Goal: Information Seeking & Learning: Learn about a topic

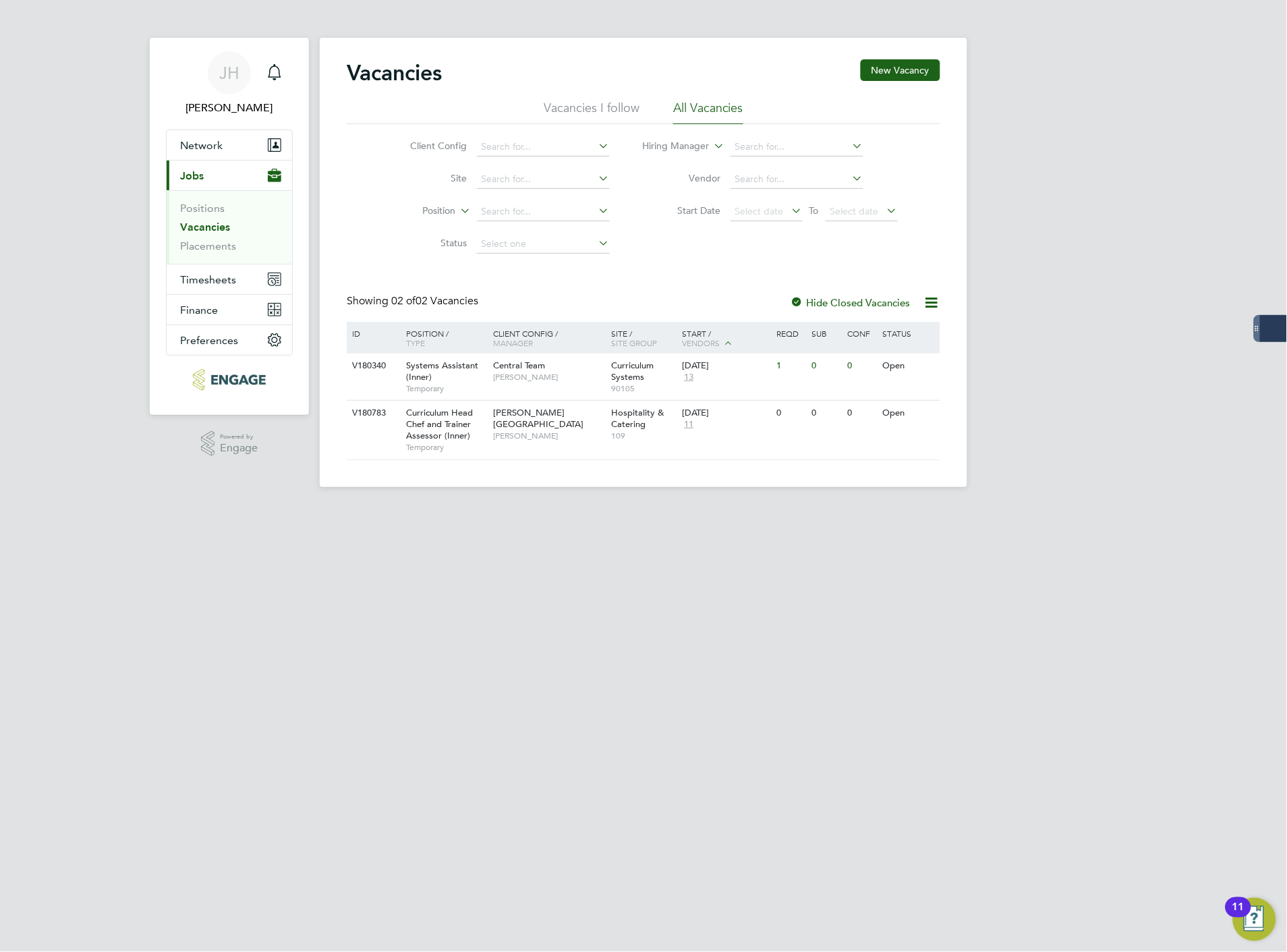
click at [221, 223] on link "Vacancies" at bounding box center [205, 227] width 50 height 13
click at [197, 175] on span "Jobs" at bounding box center [192, 176] width 24 height 13
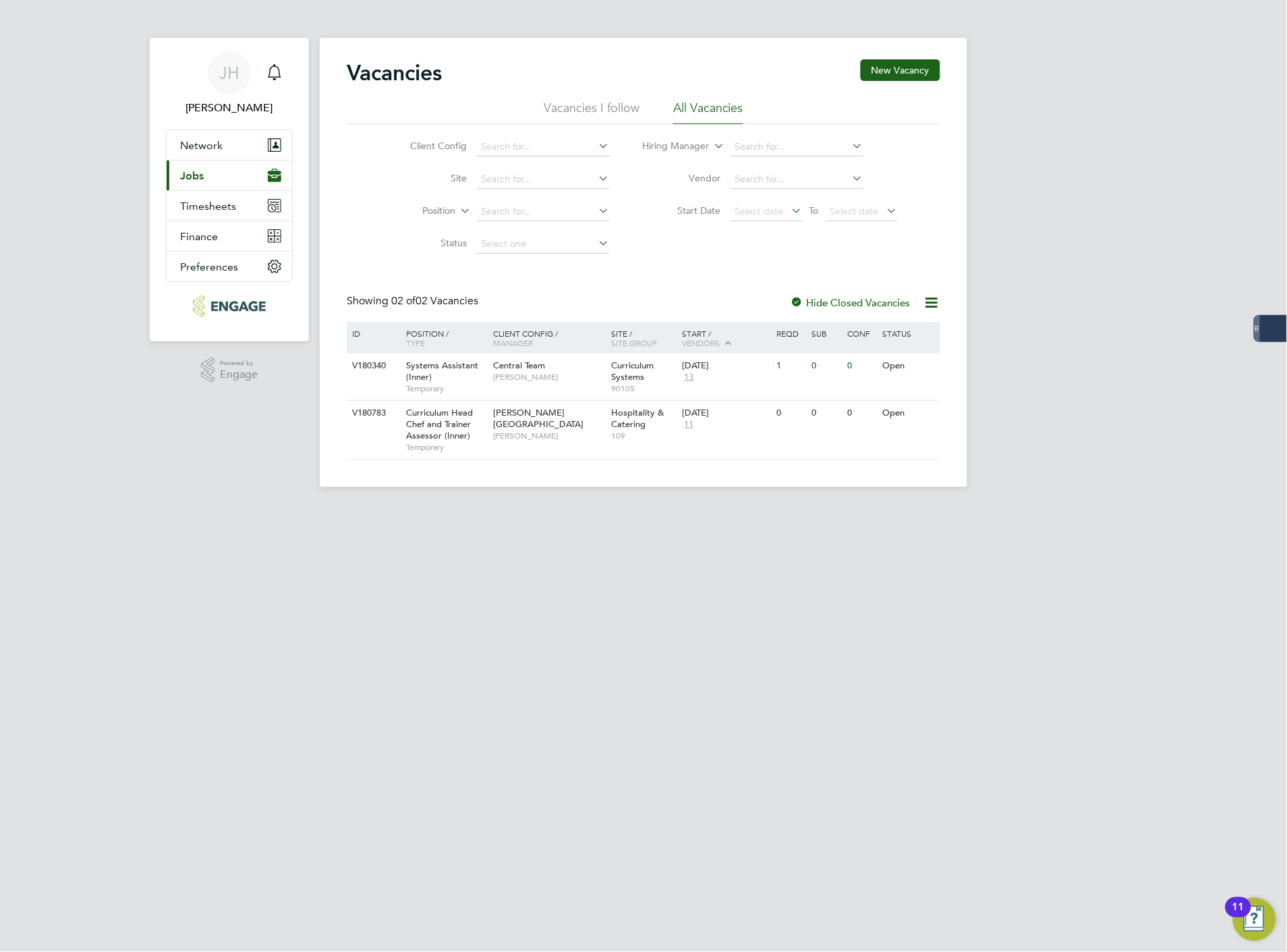
click at [197, 175] on span "Jobs" at bounding box center [192, 176] width 24 height 13
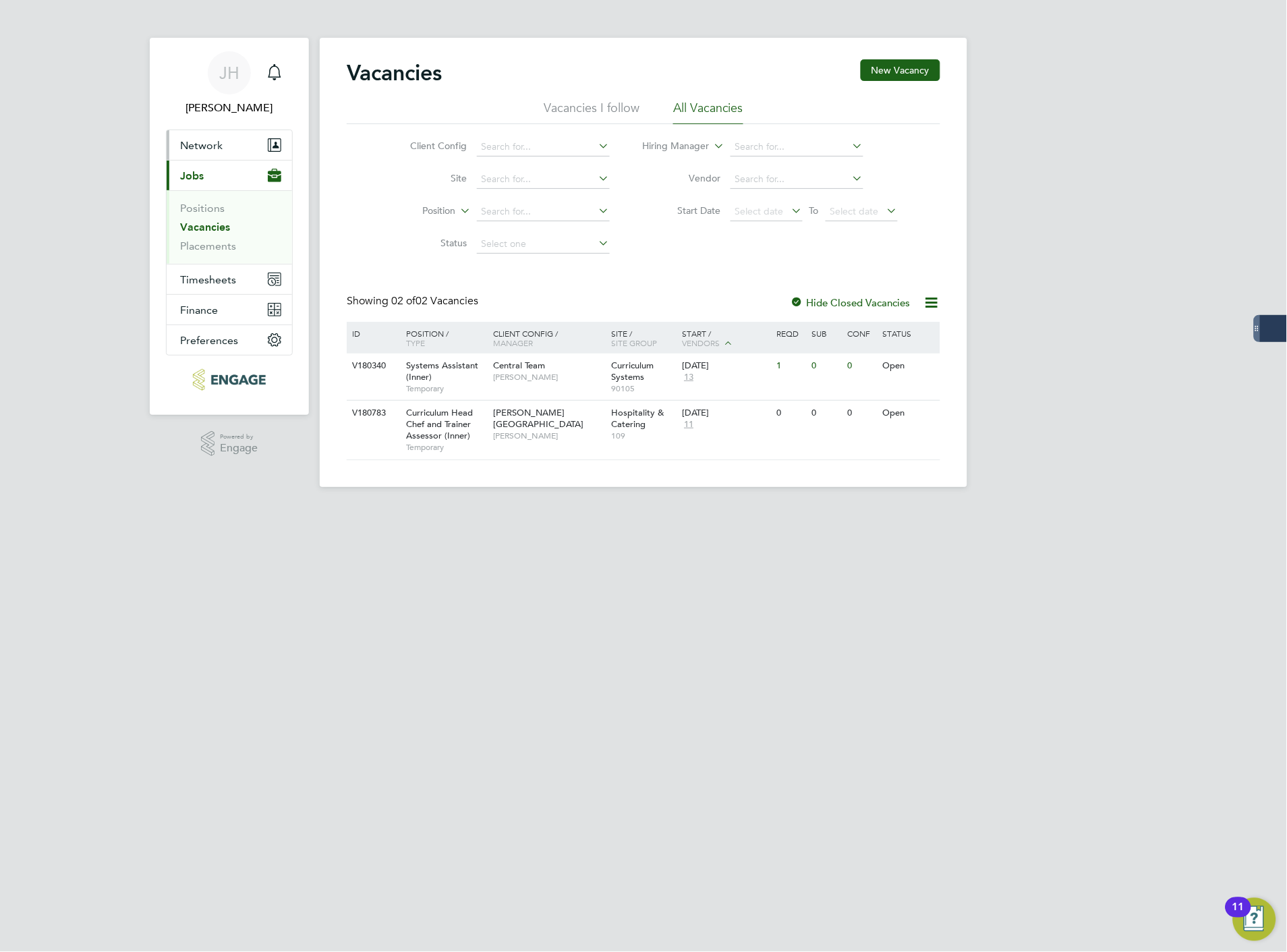
click at [197, 143] on span "Network" at bounding box center [201, 145] width 42 height 13
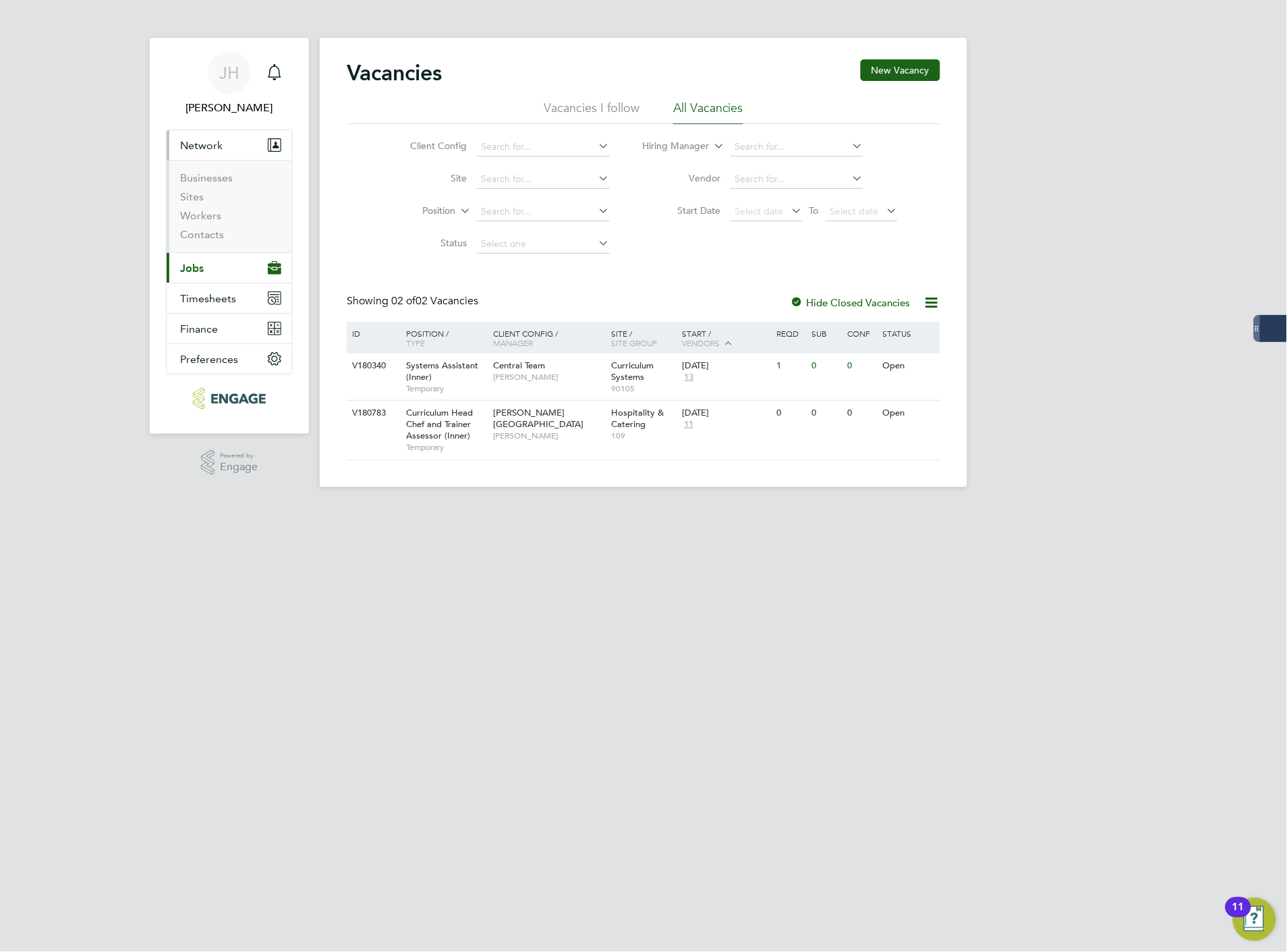
click at [197, 143] on span "Network" at bounding box center [201, 145] width 42 height 13
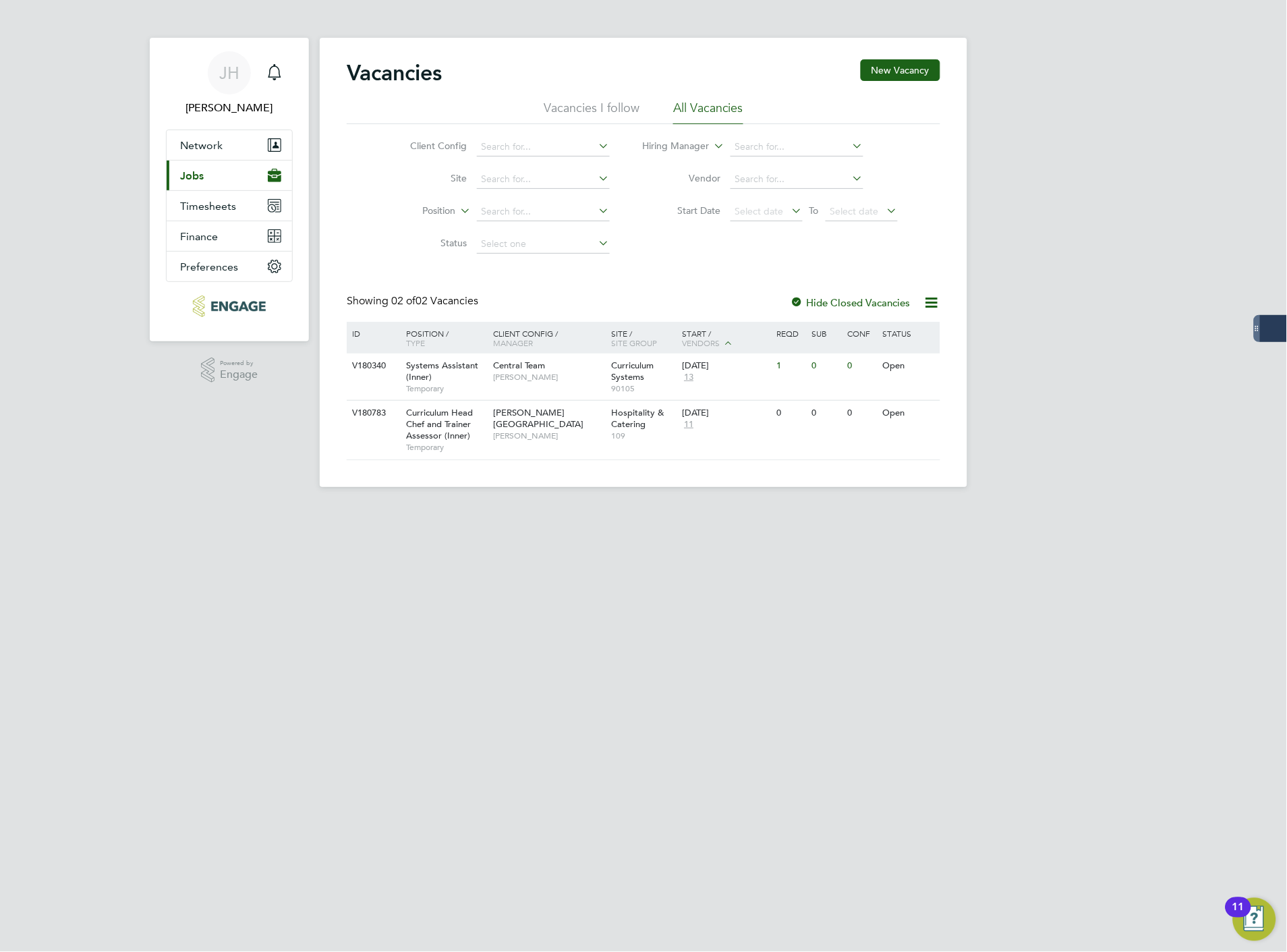
click at [197, 169] on span "Jobs" at bounding box center [192, 176] width 24 height 13
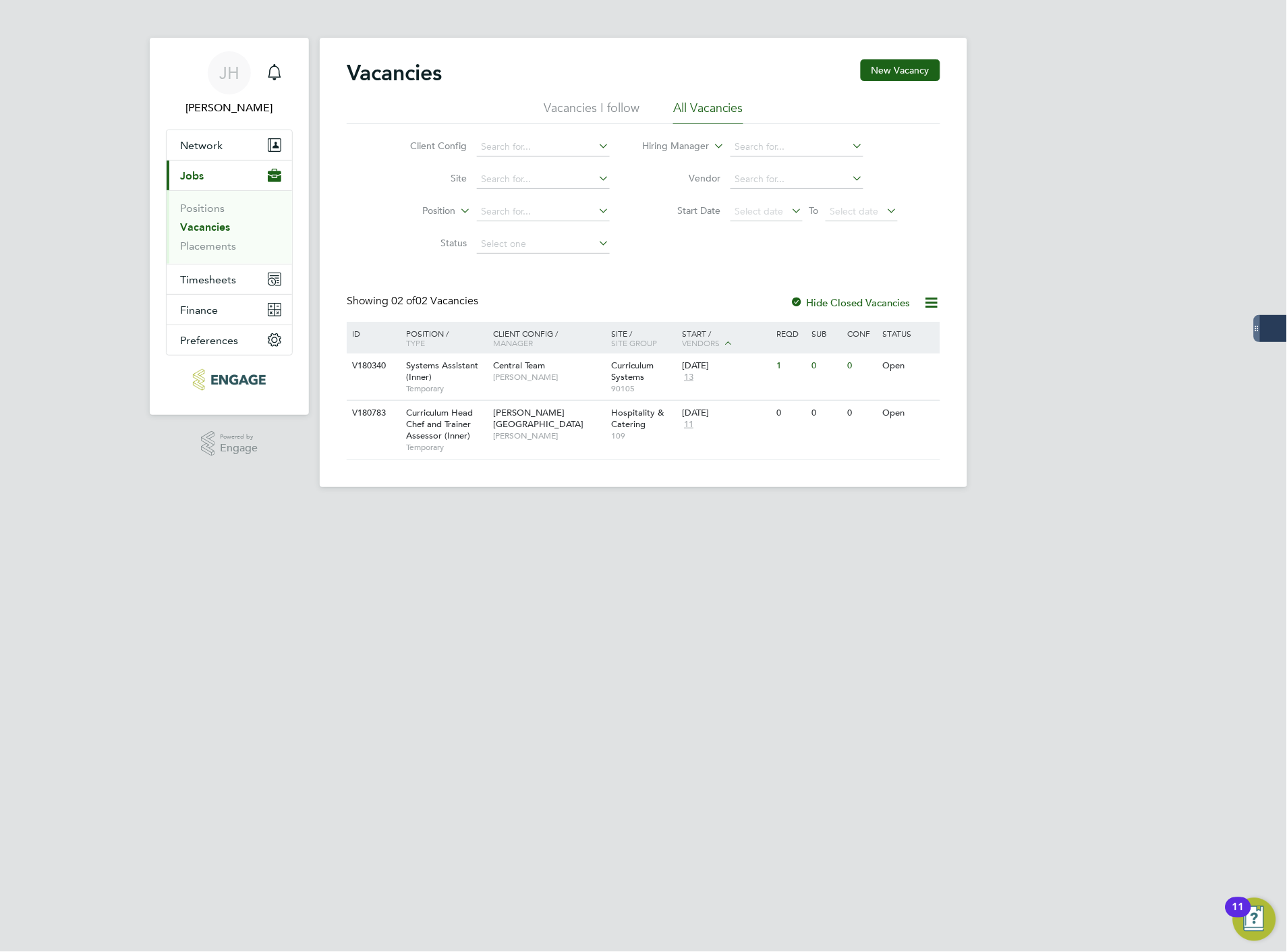
click at [206, 231] on link "Vacancies" at bounding box center [205, 227] width 50 height 13
click at [206, 254] on ul "Positions Vacancies Placements" at bounding box center [229, 227] width 126 height 74
click at [211, 244] on link "Placements" at bounding box center [208, 246] width 56 height 13
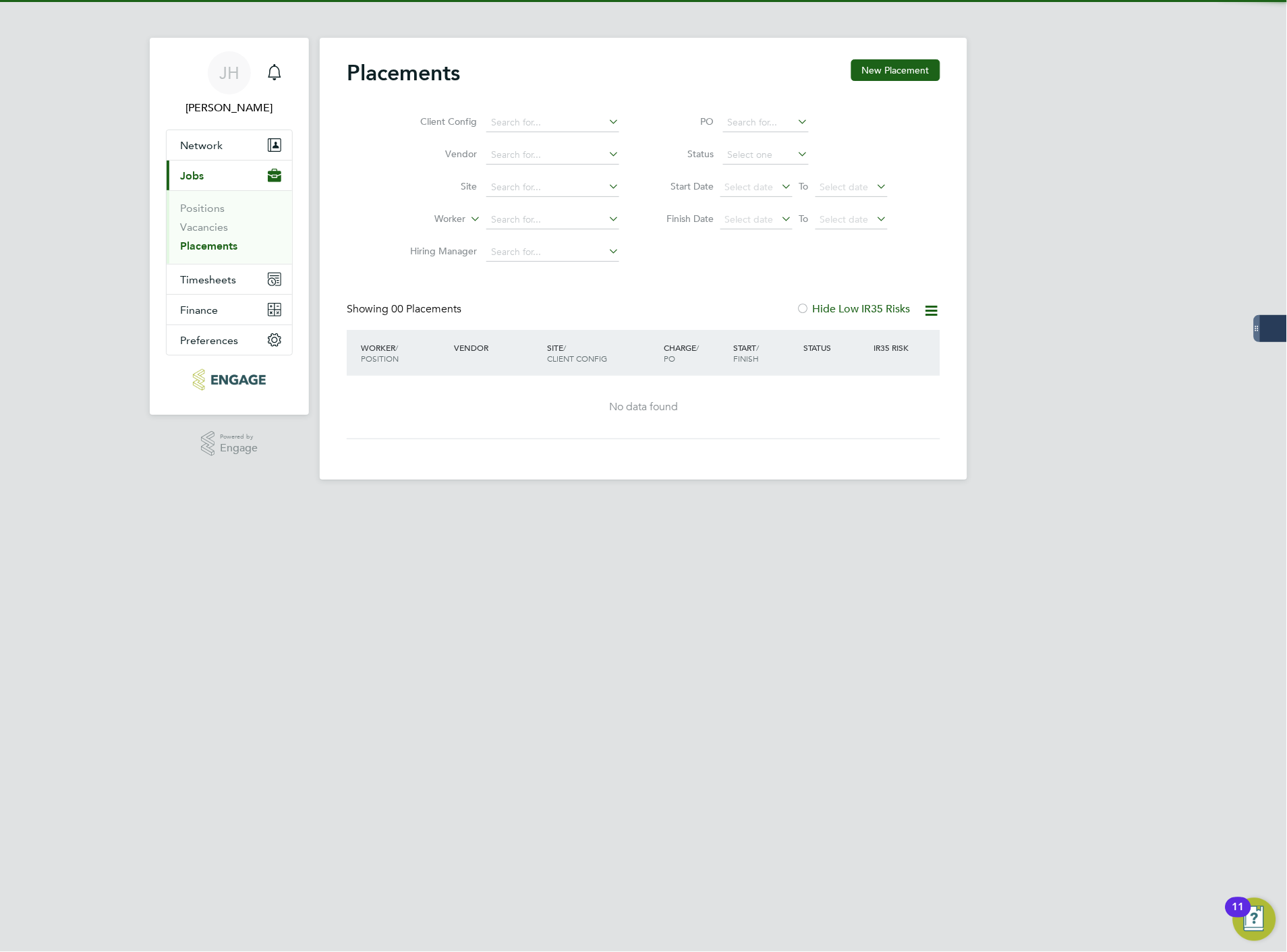
click at [207, 217] on li "Positions" at bounding box center [231, 211] width 101 height 19
click at [204, 234] on link "Vacancies" at bounding box center [204, 227] width 48 height 13
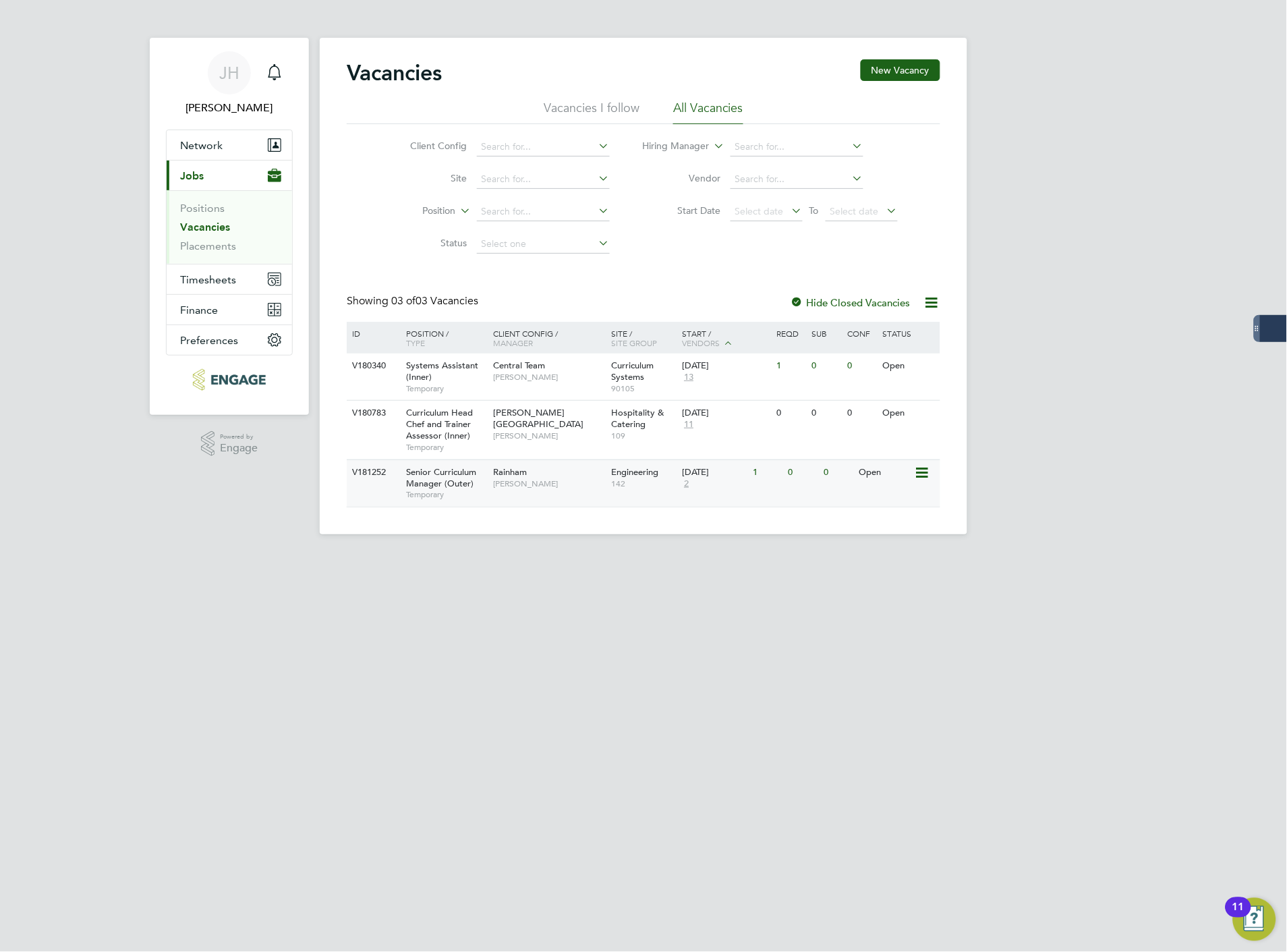
click at [437, 475] on span "Senior Curriculum Manager (Outer)" at bounding box center [441, 477] width 70 height 23
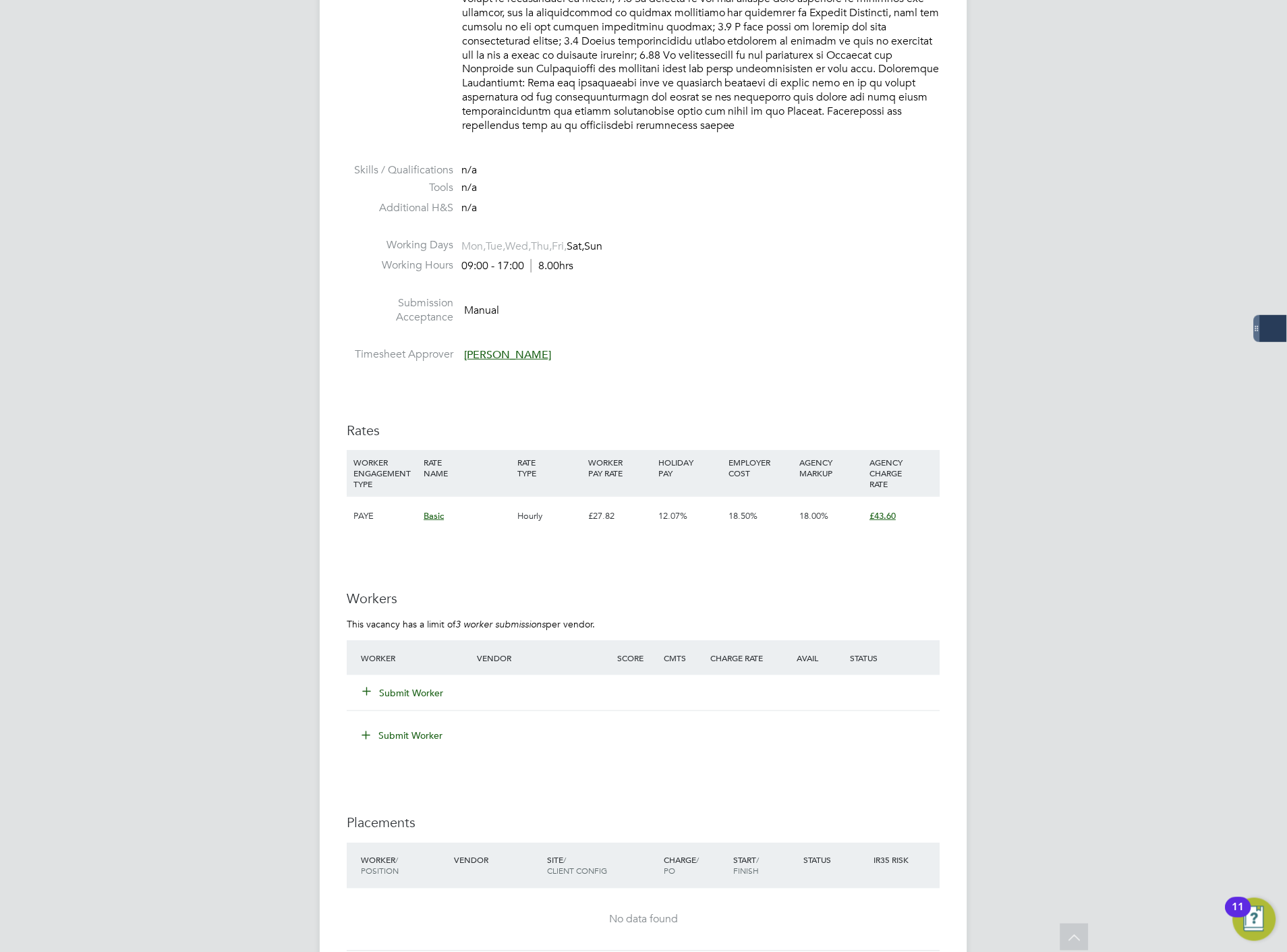
scroll to position [1499, 0]
